Goal: Navigation & Orientation: Find specific page/section

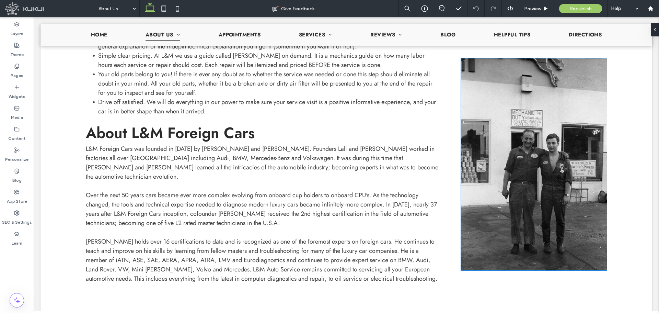
scroll to position [69, 0]
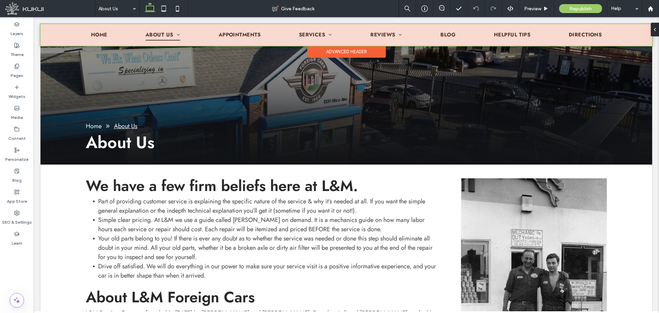
click at [326, 52] on div "Advanced Header" at bounding box center [346, 52] width 79 height 12
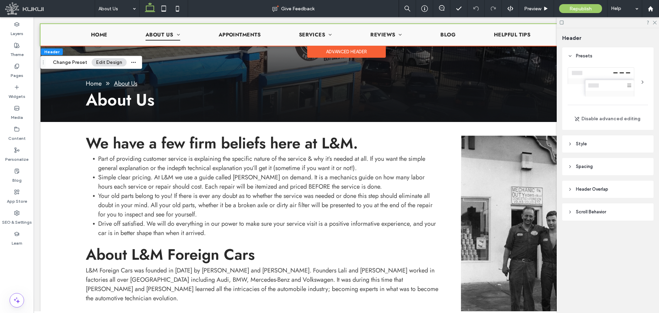
click at [592, 213] on span "Scroll Behavior" at bounding box center [591, 211] width 30 height 7
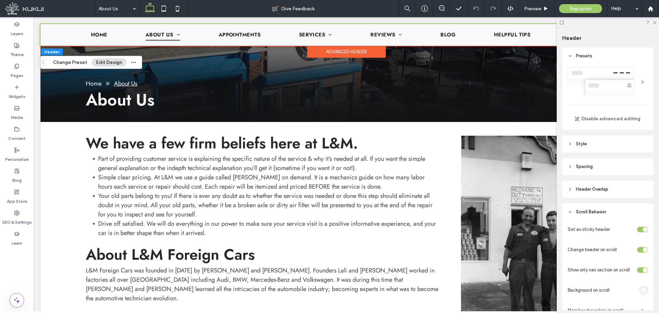
click at [643, 228] on div "toggle" at bounding box center [645, 229] width 5 height 5
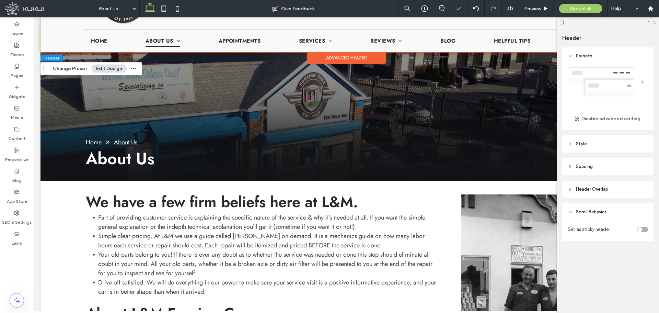
click at [654, 21] on icon at bounding box center [654, 22] width 4 height 4
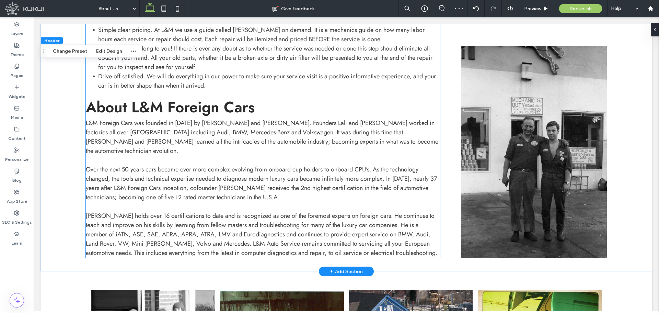
scroll to position [0, 0]
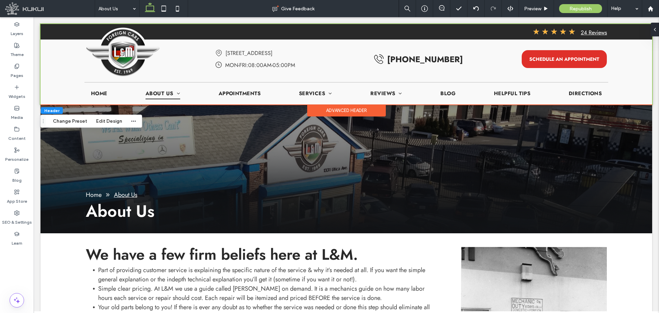
click at [334, 109] on div "Advanced Header" at bounding box center [346, 110] width 79 height 12
click at [653, 28] on use at bounding box center [651, 29] width 1 height 3
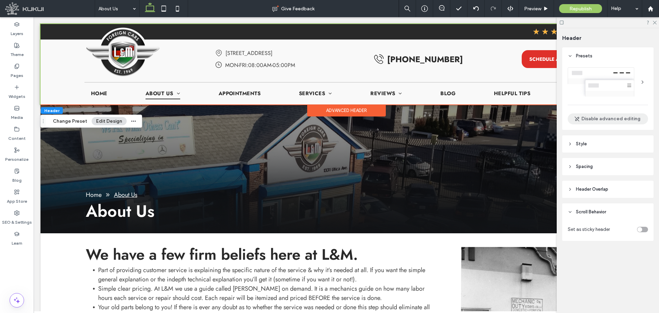
click at [619, 120] on button "Disable advanced editing" at bounding box center [608, 118] width 80 height 11
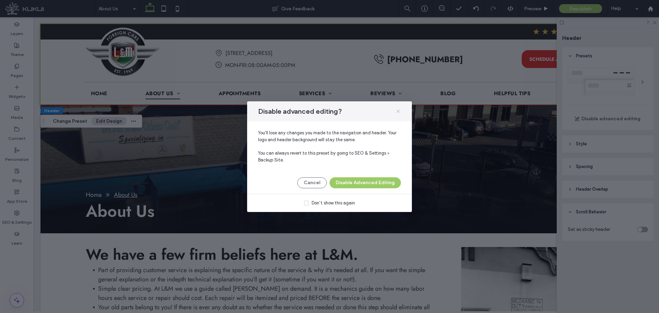
click at [398, 112] on use at bounding box center [397, 110] width 3 height 3
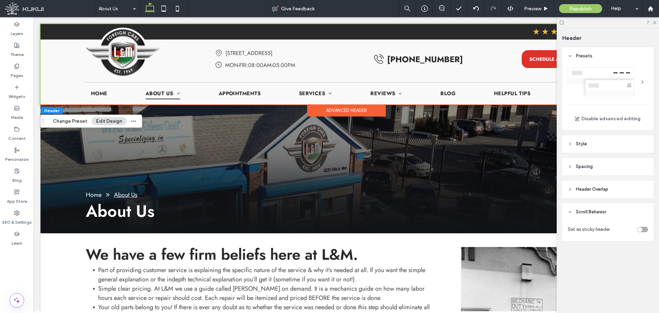
click at [644, 228] on div "toggle" at bounding box center [642, 229] width 11 height 5
click at [608, 192] on span "Header Overlap" at bounding box center [592, 189] width 32 height 7
click at [613, 192] on header "Header Overlap" at bounding box center [607, 189] width 91 height 17
drag, startPoint x: 621, startPoint y: 189, endPoint x: 640, endPoint y: 200, distance: 21.7
click at [622, 189] on header "Header Overlap" at bounding box center [607, 189] width 91 height 17
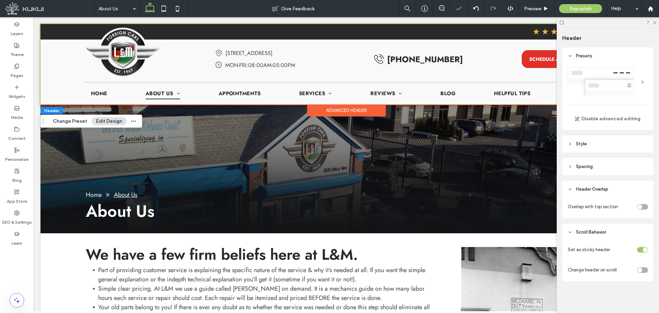
click at [644, 203] on div at bounding box center [634, 206] width 27 height 12
click at [644, 206] on div "toggle" at bounding box center [642, 206] width 11 height 5
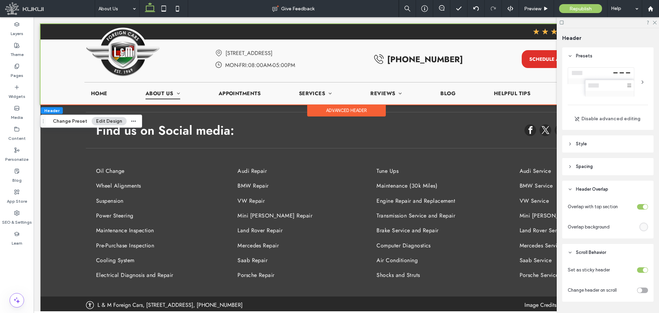
drag, startPoint x: 241, startPoint y: 309, endPoint x: 225, endPoint y: 255, distance: 55.8
click at [643, 206] on div "toggle" at bounding box center [645, 206] width 5 height 5
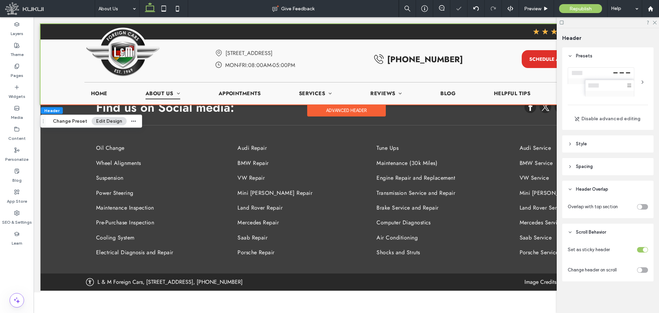
click at [647, 206] on div "toggle" at bounding box center [642, 206] width 11 height 5
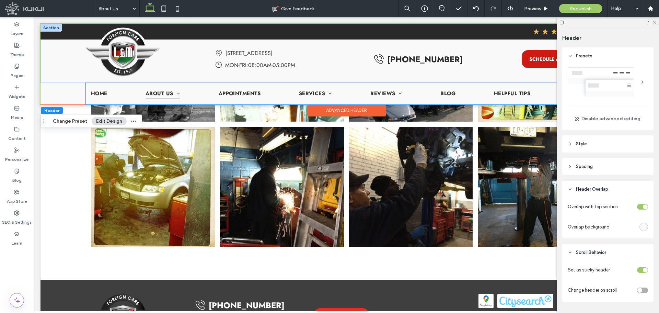
scroll to position [436, 0]
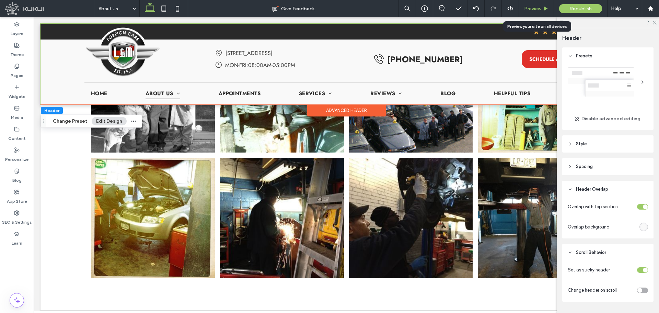
click at [532, 15] on div "Preview" at bounding box center [536, 8] width 35 height 17
click at [536, 6] on span "Preview" at bounding box center [532, 9] width 17 height 6
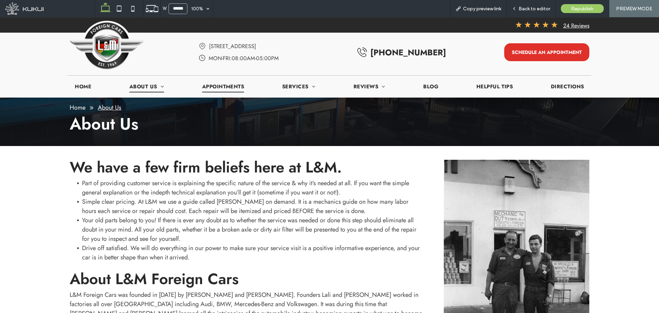
click at [214, 88] on span "Appointments" at bounding box center [223, 86] width 42 height 11
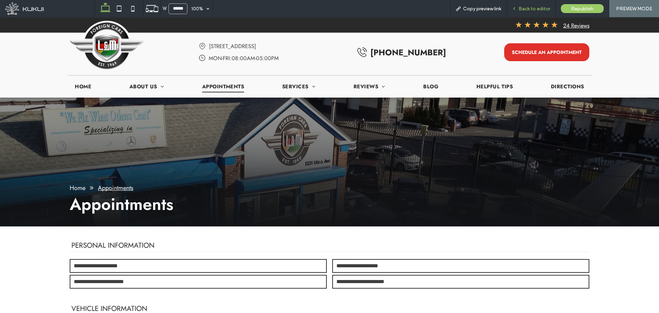
click at [540, 5] on div "Back to editor" at bounding box center [531, 8] width 49 height 17
click at [526, 10] on span "Back to editor" at bounding box center [535, 9] width 32 height 6
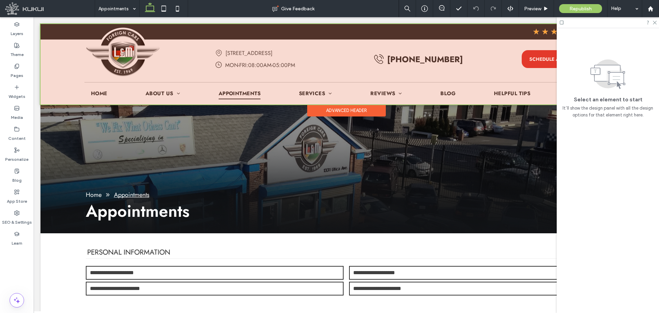
click at [324, 109] on div "Advanced Header" at bounding box center [346, 110] width 79 height 12
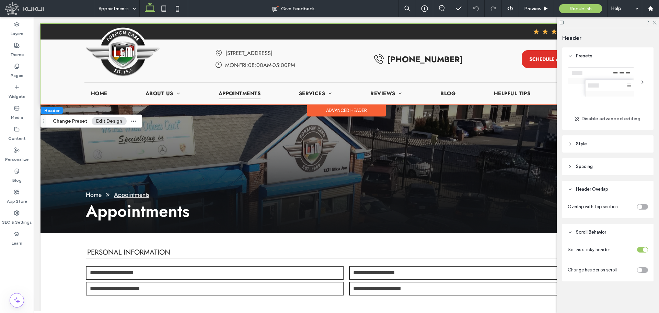
click at [647, 208] on div "toggle" at bounding box center [642, 206] width 11 height 5
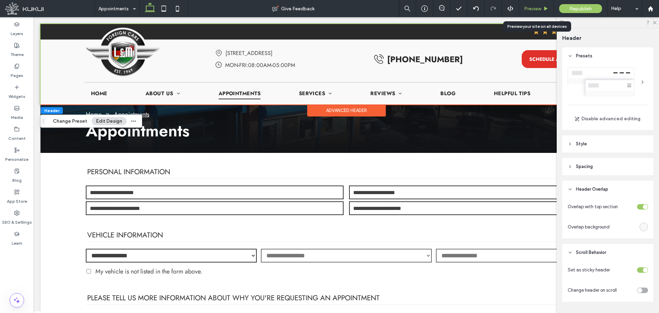
click at [532, 8] on span "Preview" at bounding box center [532, 9] width 17 height 6
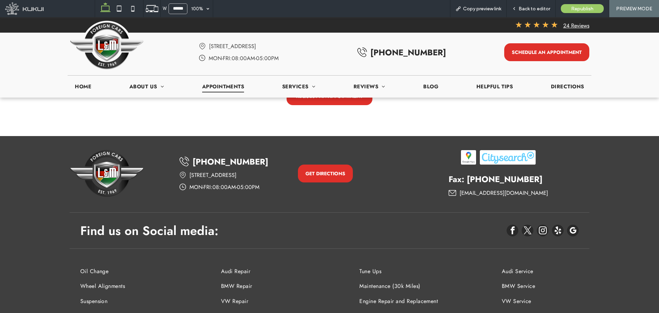
scroll to position [494, 0]
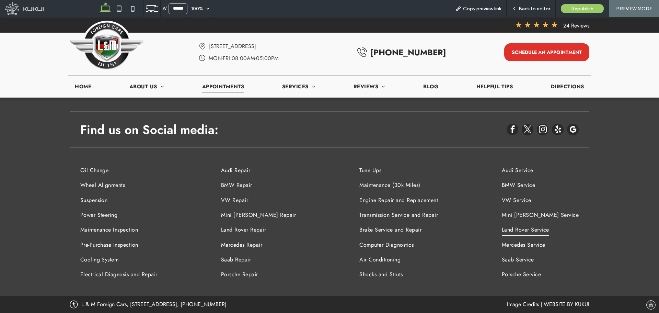
drag, startPoint x: 623, startPoint y: 217, endPoint x: 576, endPoint y: 222, distance: 48.0
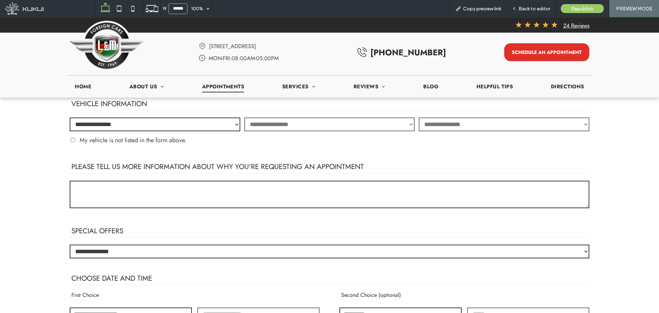
scroll to position [0, 0]
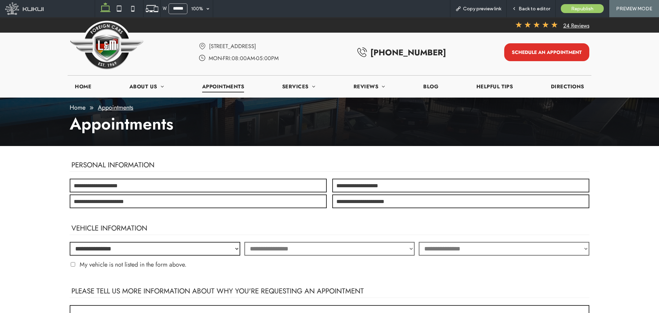
drag, startPoint x: 608, startPoint y: 225, endPoint x: 610, endPoint y: 48, distance: 176.8
click at [525, 7] on span "Back to editor" at bounding box center [535, 9] width 32 height 6
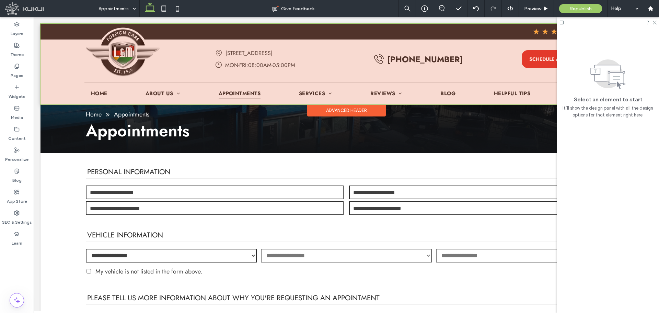
click at [328, 112] on div "Advanced Header" at bounding box center [346, 110] width 79 height 12
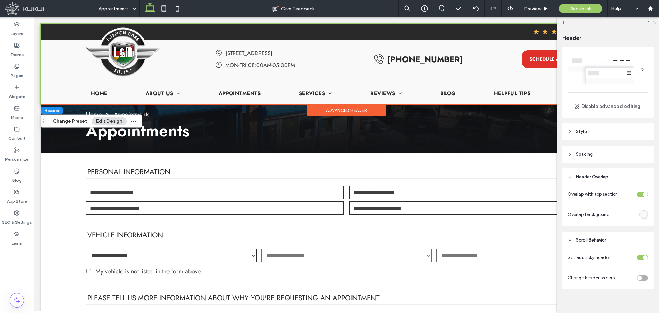
scroll to position [19, 0]
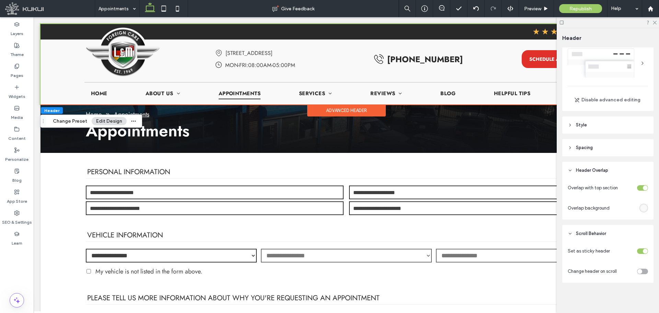
click at [643, 251] on div "toggle" at bounding box center [645, 250] width 5 height 5
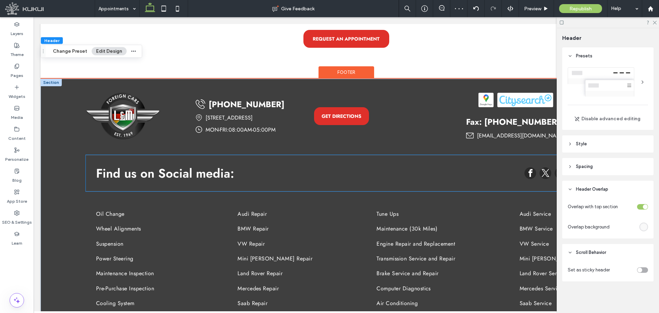
scroll to position [549, 0]
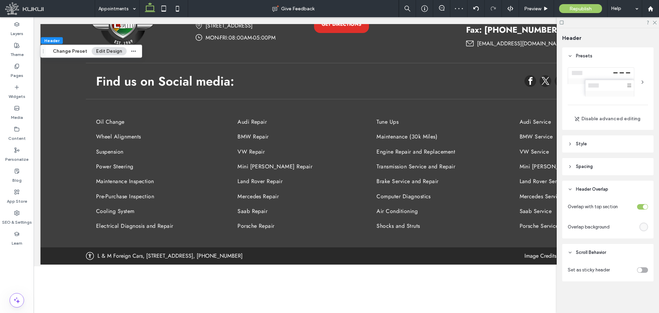
click at [642, 203] on div at bounding box center [634, 206] width 27 height 12
click at [643, 205] on div "toggle" at bounding box center [642, 206] width 11 height 5
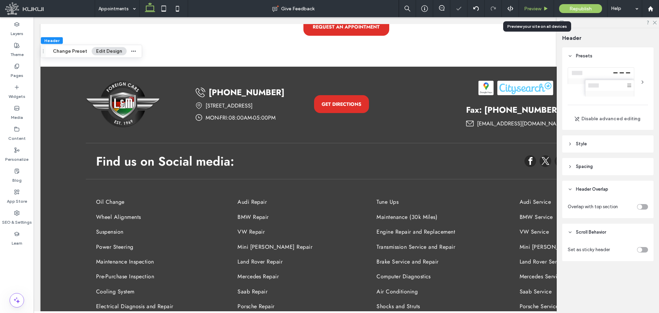
click at [532, 6] on span "Preview" at bounding box center [532, 9] width 17 height 6
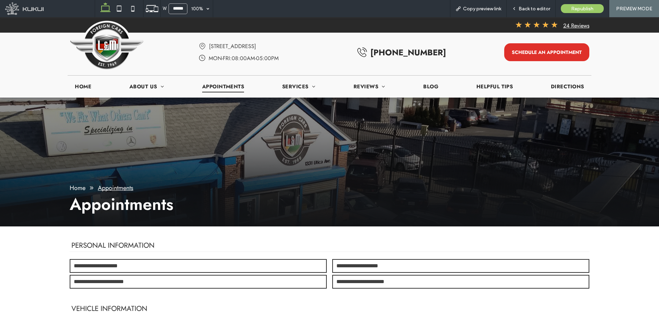
drag, startPoint x: 607, startPoint y: 212, endPoint x: 607, endPoint y: 57, distance: 155.1
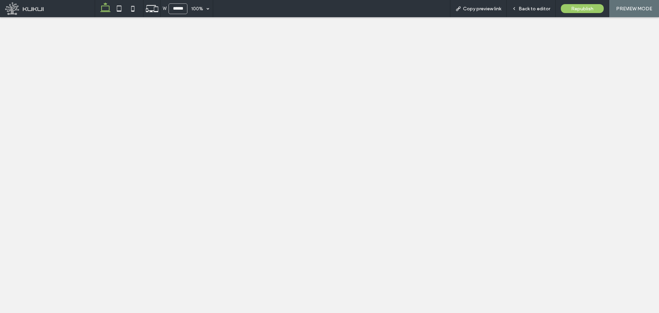
drag, startPoint x: 619, startPoint y: 116, endPoint x: 621, endPoint y: 226, distance: 110.5
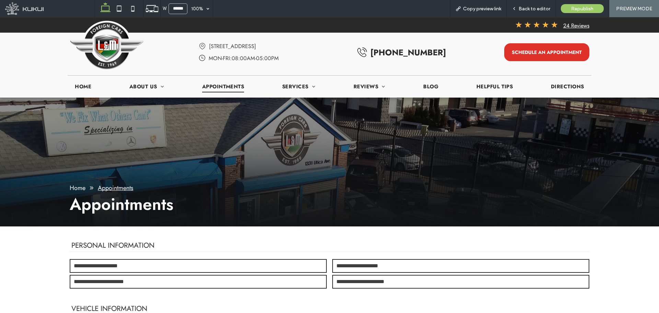
drag, startPoint x: 623, startPoint y: 229, endPoint x: 624, endPoint y: 103, distance: 126.3
click at [534, 11] on span "Back to editor" at bounding box center [535, 9] width 32 height 6
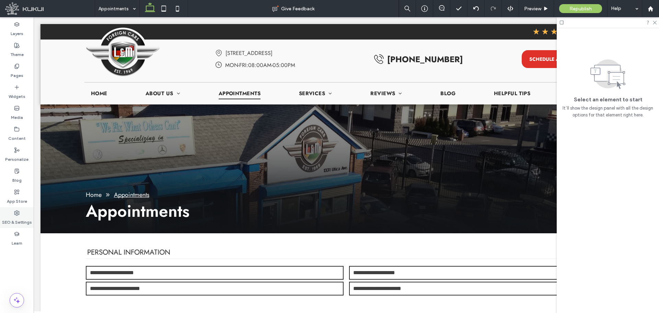
click at [20, 218] on label "SEO & Settings" at bounding box center [17, 221] width 30 height 10
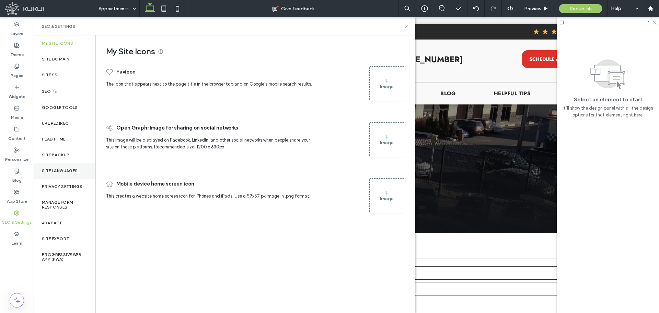
click at [51, 172] on label "Site Languages" at bounding box center [60, 170] width 36 height 5
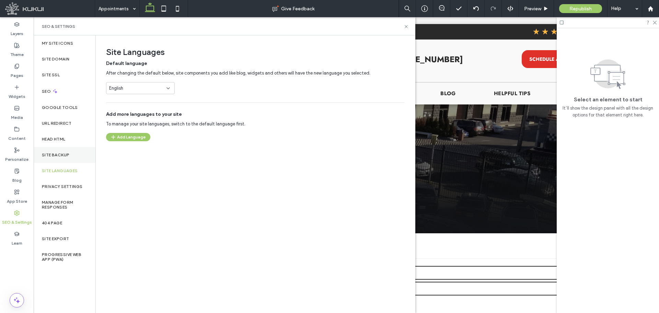
click at [63, 149] on div "Site Backup" at bounding box center [65, 155] width 62 height 16
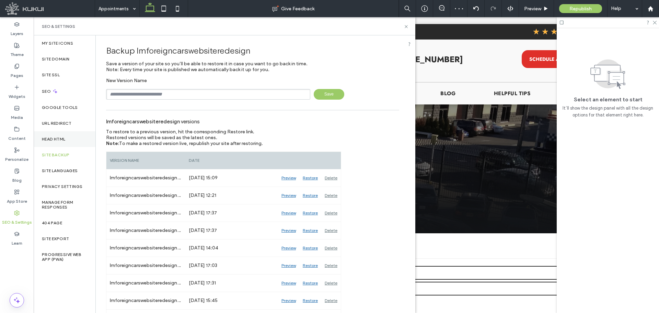
click at [79, 141] on div "Head HTML" at bounding box center [65, 139] width 62 height 16
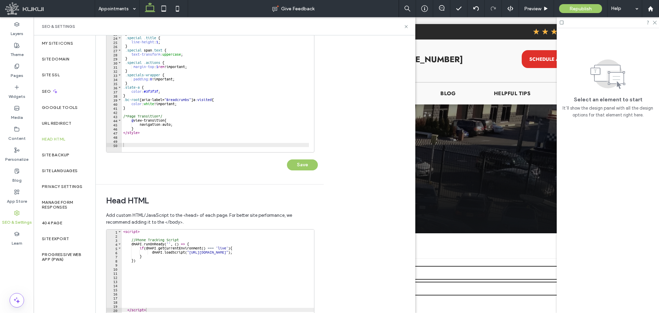
scroll to position [137, 0]
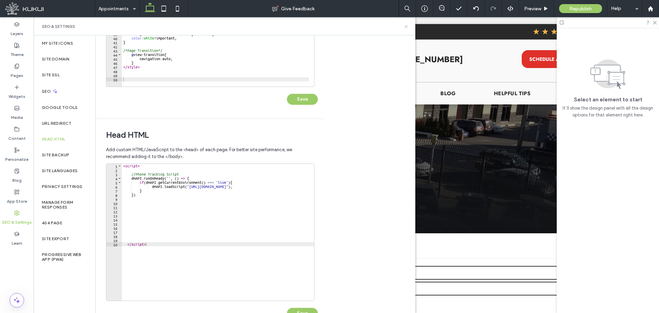
drag, startPoint x: 409, startPoint y: 29, endPoint x: 404, endPoint y: 27, distance: 5.2
click at [409, 29] on div "SEO & Settings" at bounding box center [225, 26] width 382 height 18
drag, startPoint x: 405, startPoint y: 27, endPoint x: 426, endPoint y: 1, distance: 33.9
click at [405, 27] on icon at bounding box center [406, 26] width 5 height 5
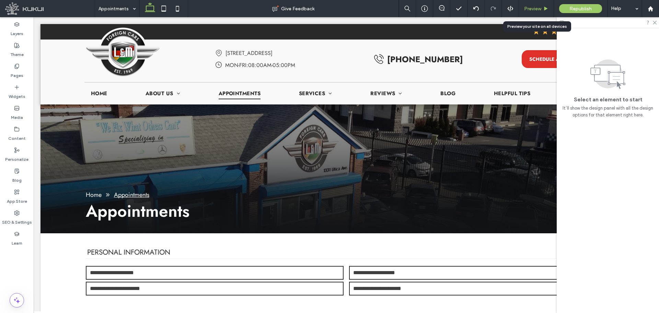
click at [532, 7] on span "Preview" at bounding box center [532, 9] width 17 height 6
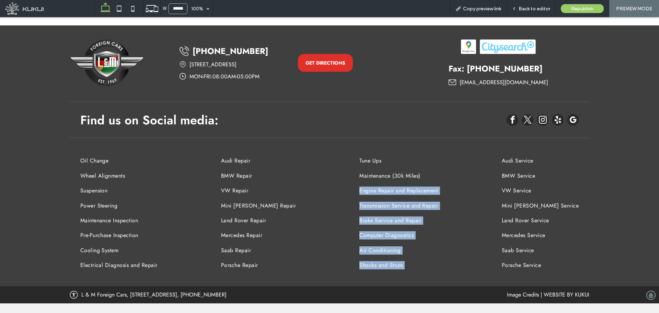
drag, startPoint x: 519, startPoint y: 151, endPoint x: 338, endPoint y: 183, distance: 183.7
click at [339, 183] on div "Find us on Social media: Oil Change Wheel Alignments Suspension Power Steering …" at bounding box center [329, 155] width 519 height 233
